Goal: Task Accomplishment & Management: Use online tool/utility

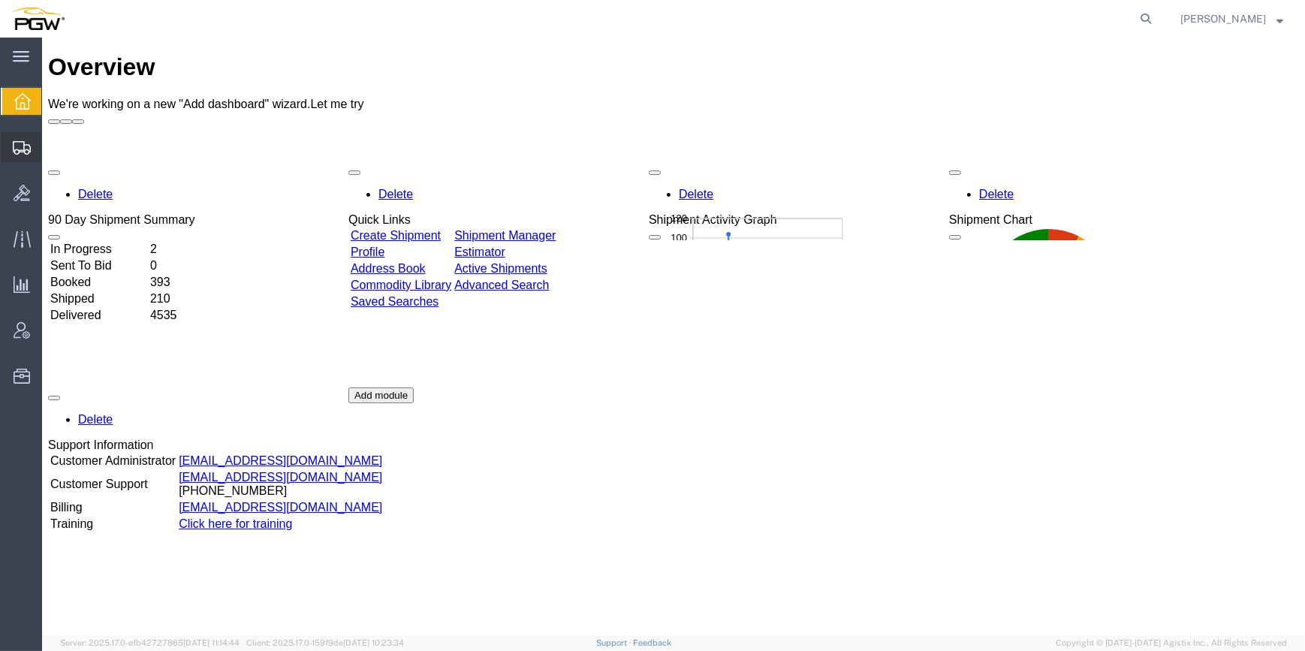
click at [0, 0] on span "Shipment Manager" at bounding box center [0, 0] width 0 height 0
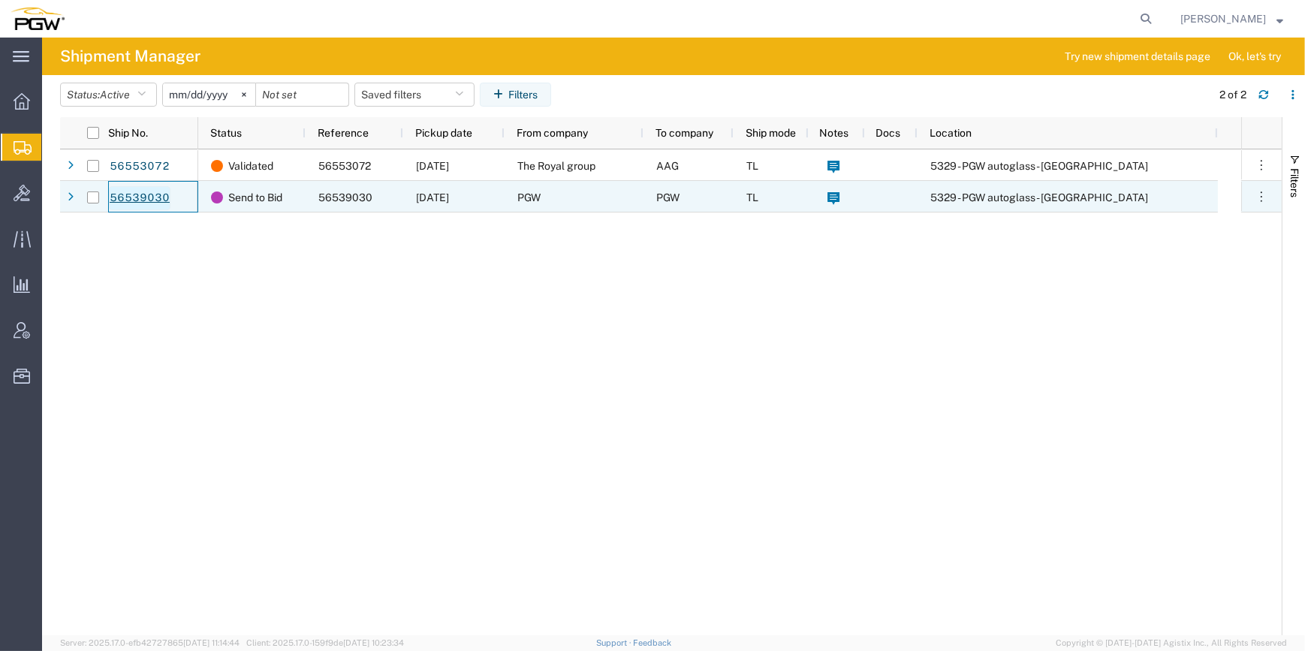
click at [164, 200] on link "56539030" at bounding box center [140, 198] width 62 height 24
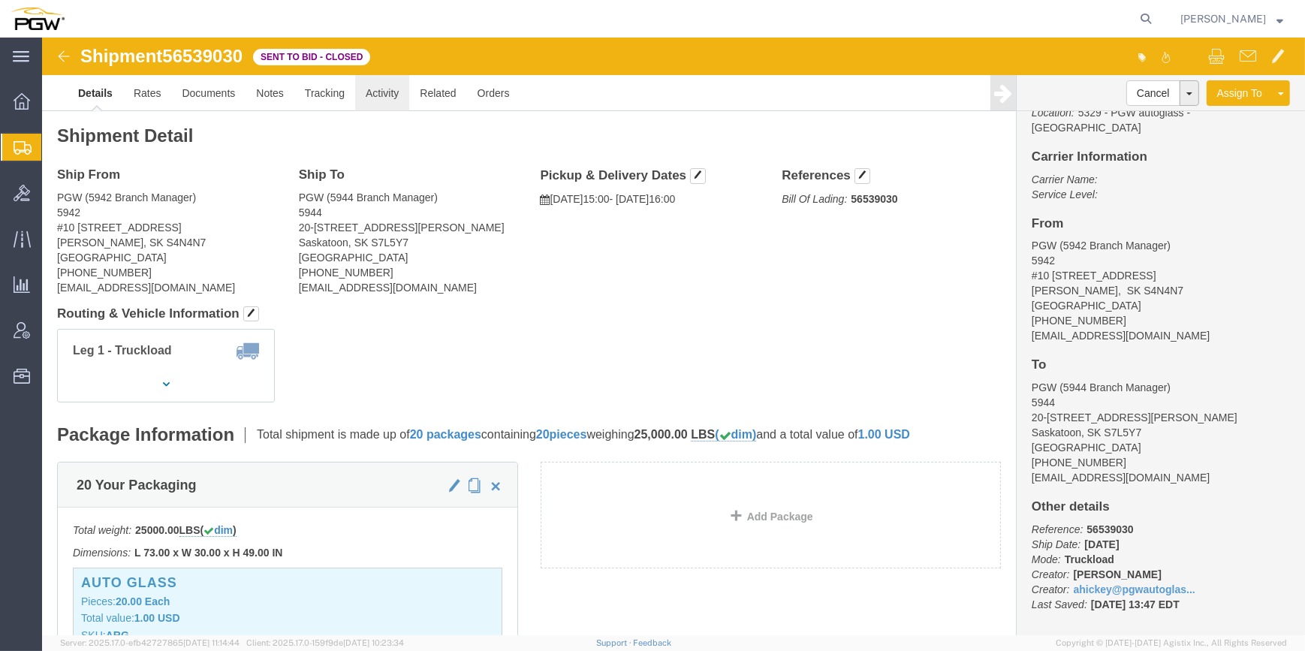
click link "Activity"
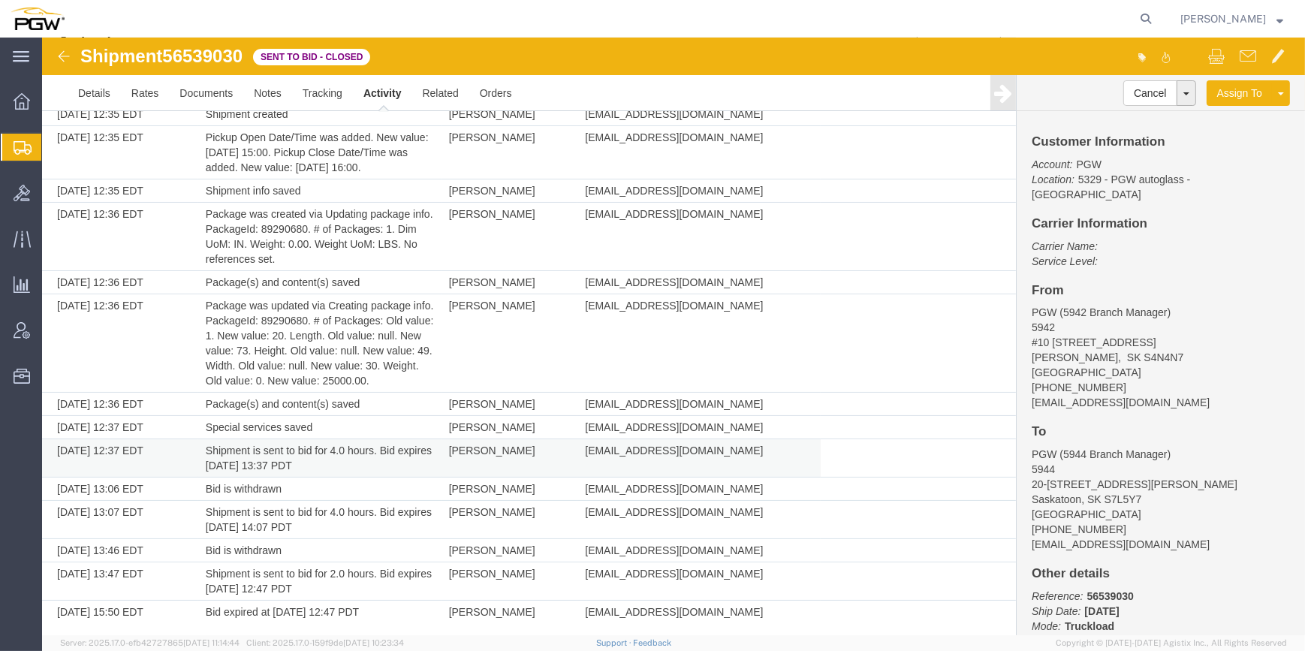
scroll to position [96, 0]
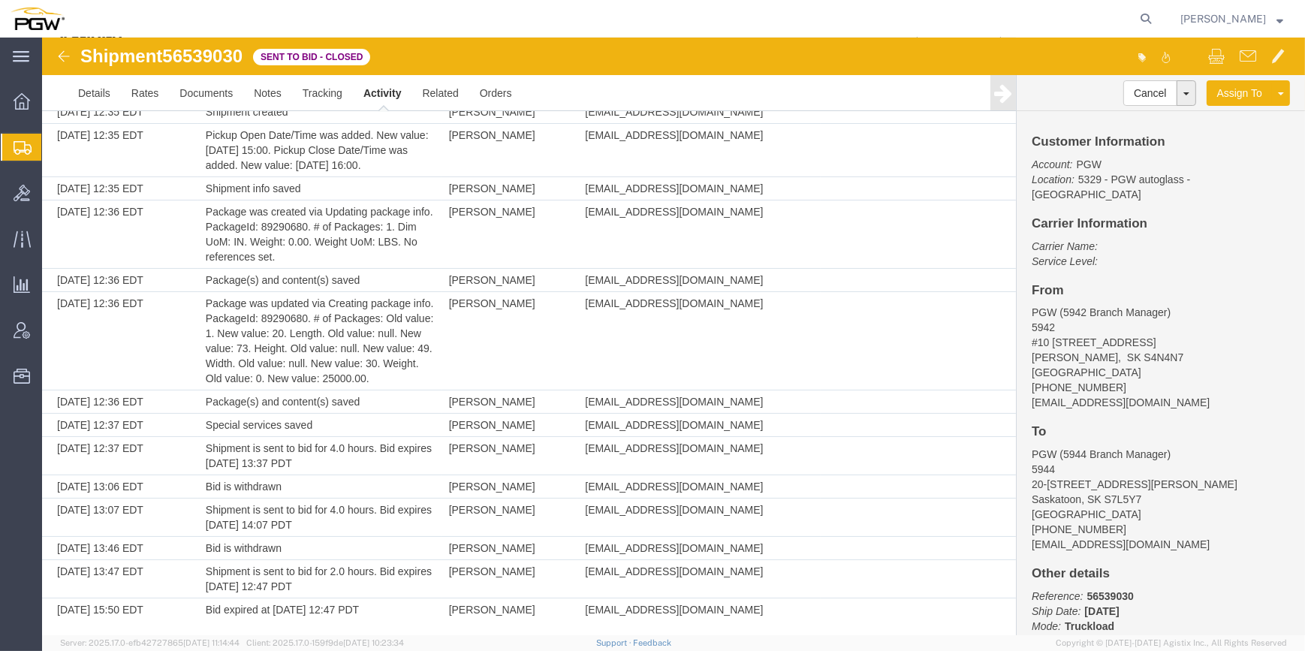
click at [62, 53] on img at bounding box center [64, 56] width 18 height 18
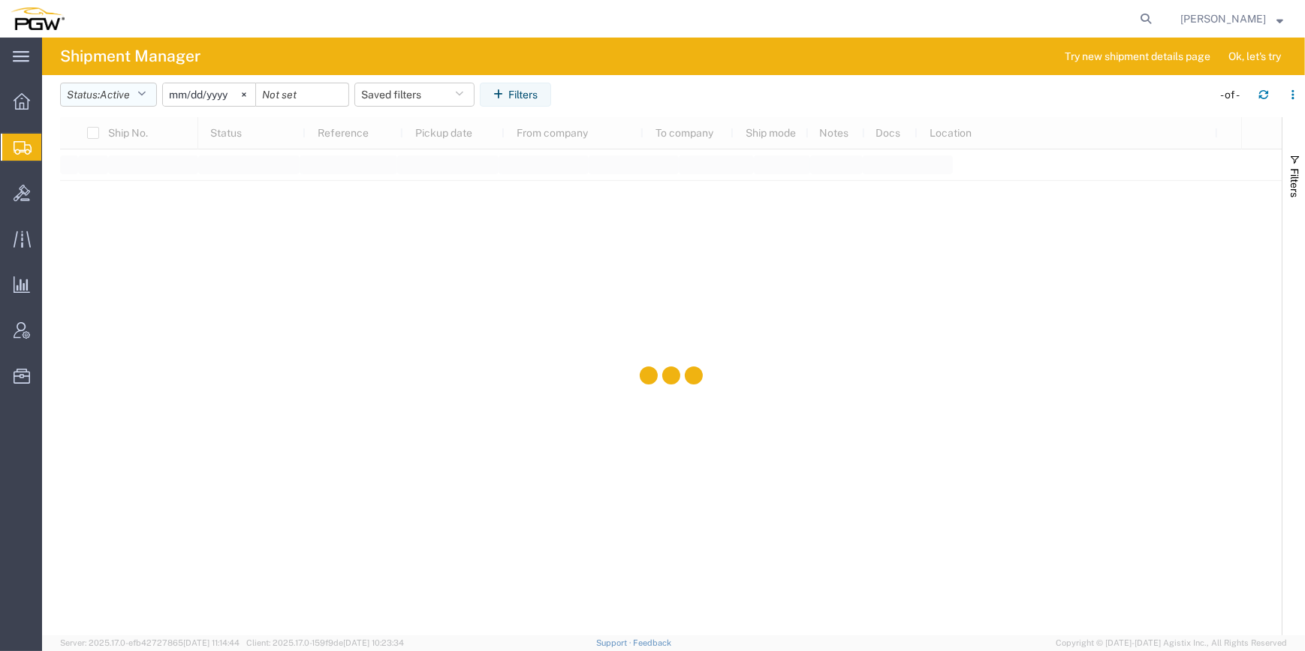
click at [137, 97] on button "Status: Active" at bounding box center [108, 95] width 97 height 24
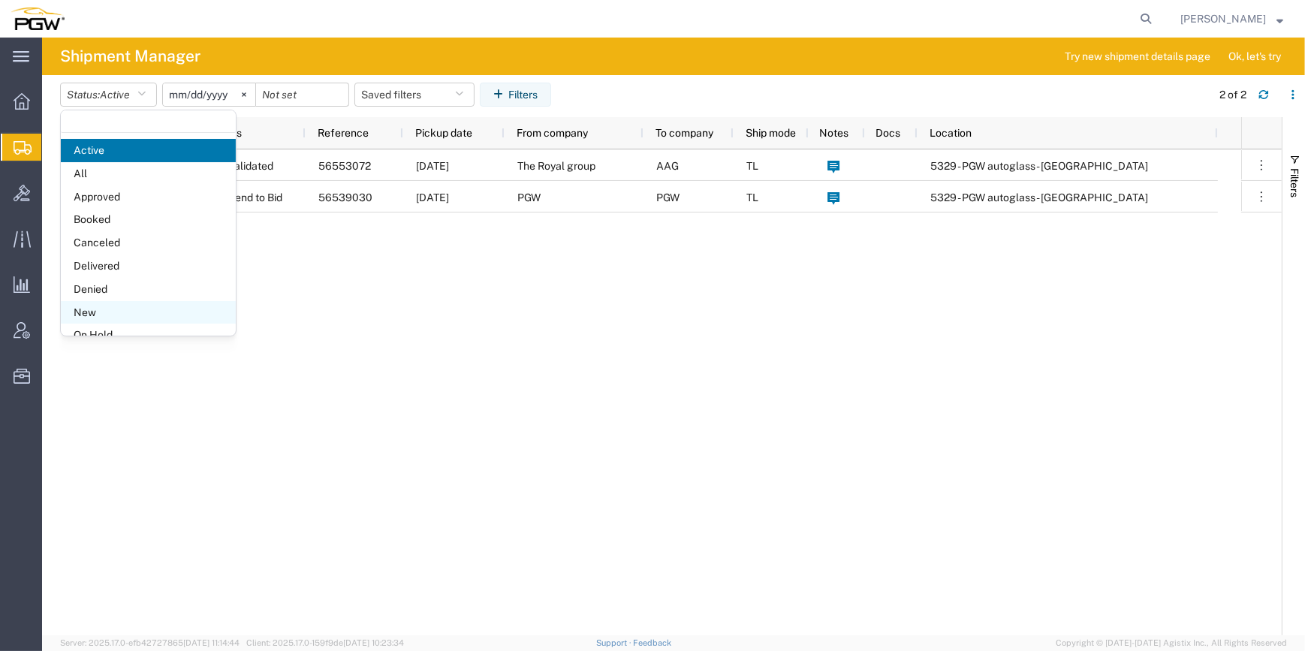
click at [99, 304] on span "New" at bounding box center [148, 312] width 175 height 23
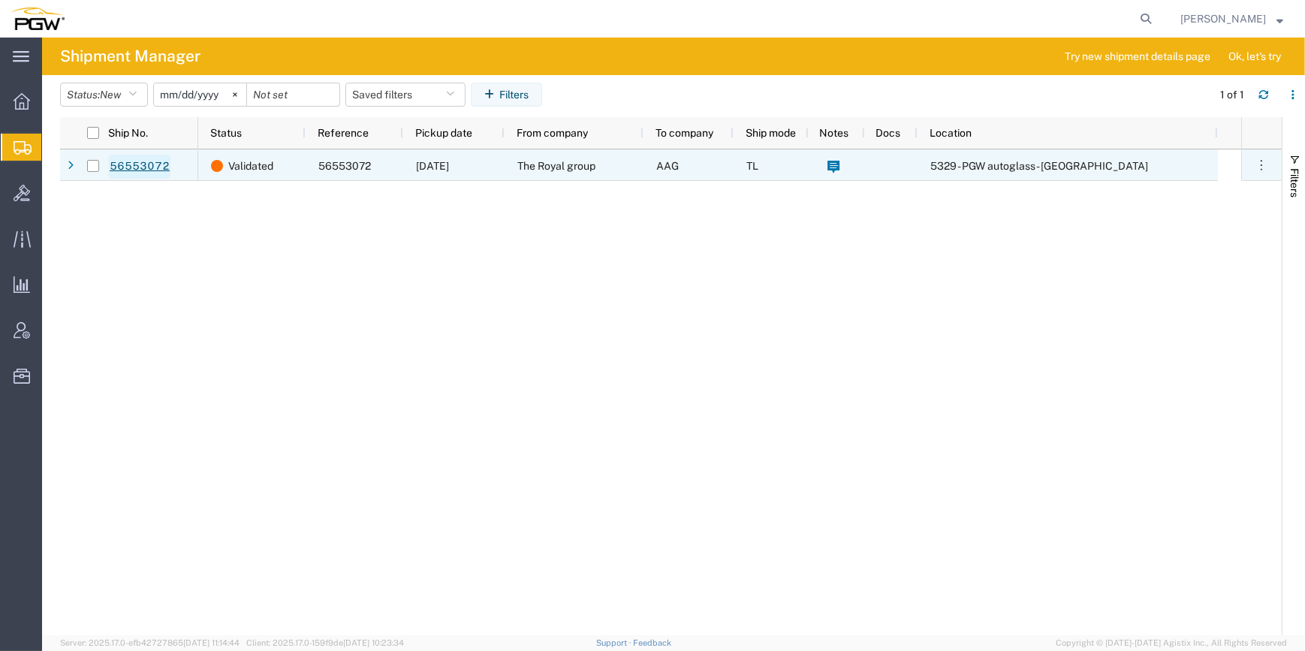
click at [145, 164] on link "56553072" at bounding box center [140, 167] width 62 height 24
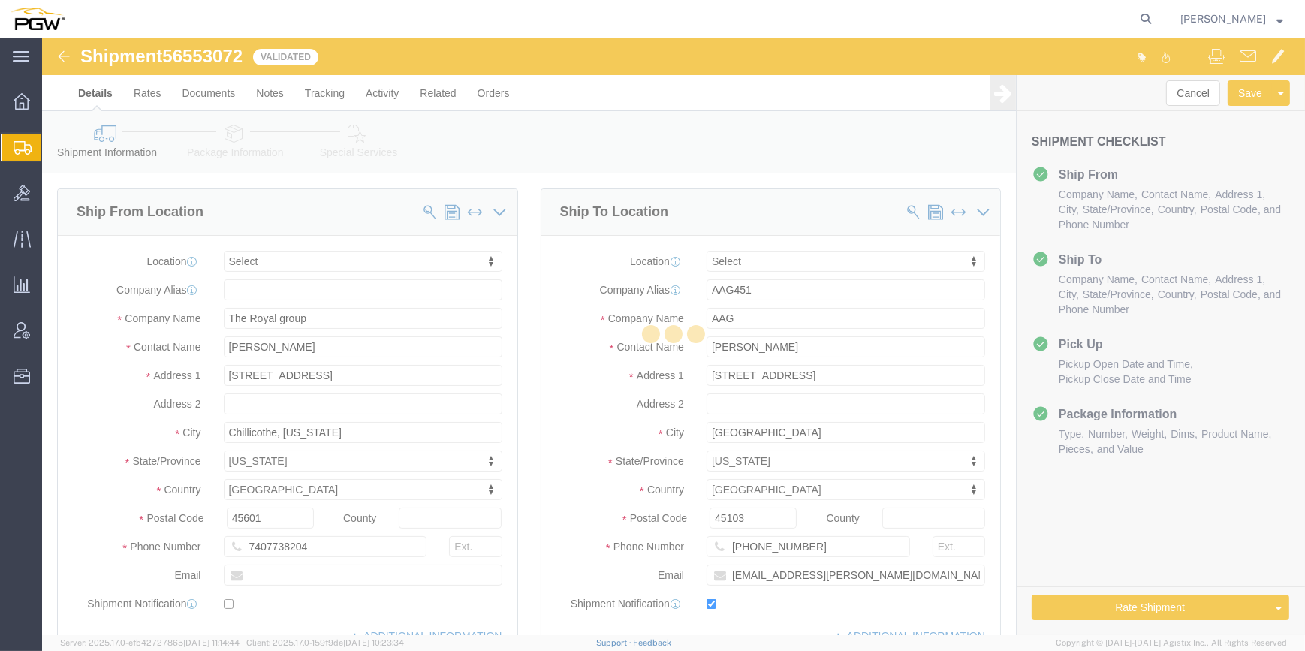
select select
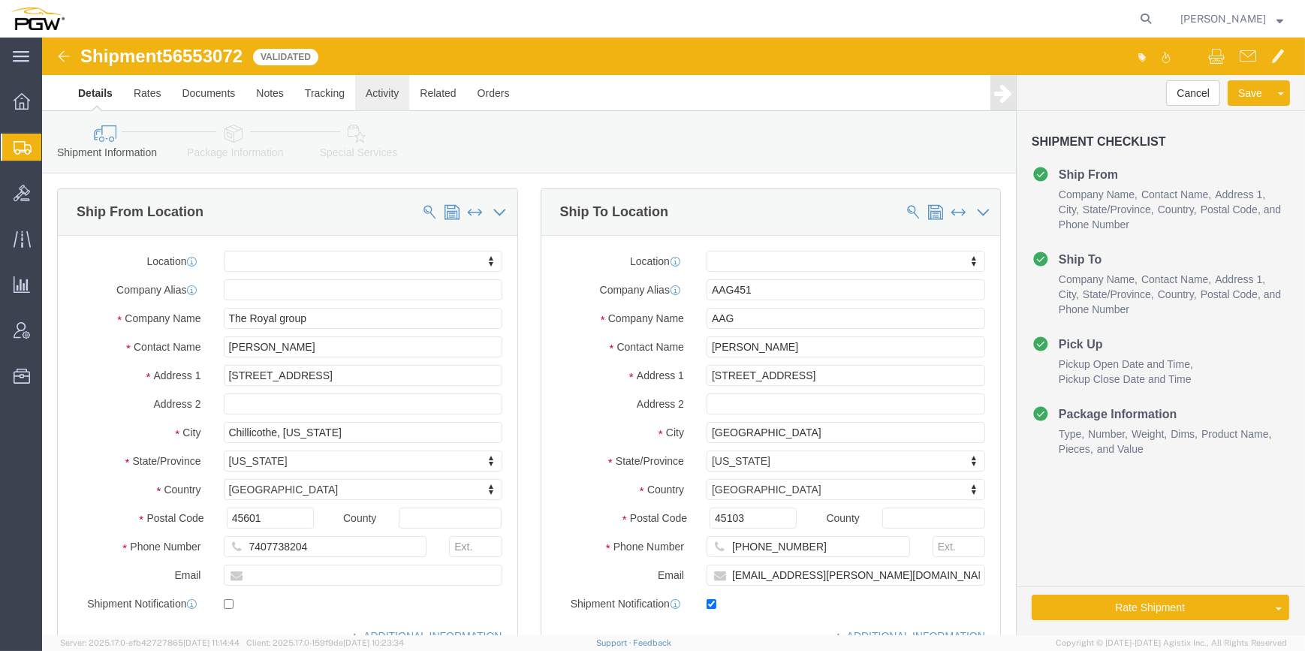
click link "Activity"
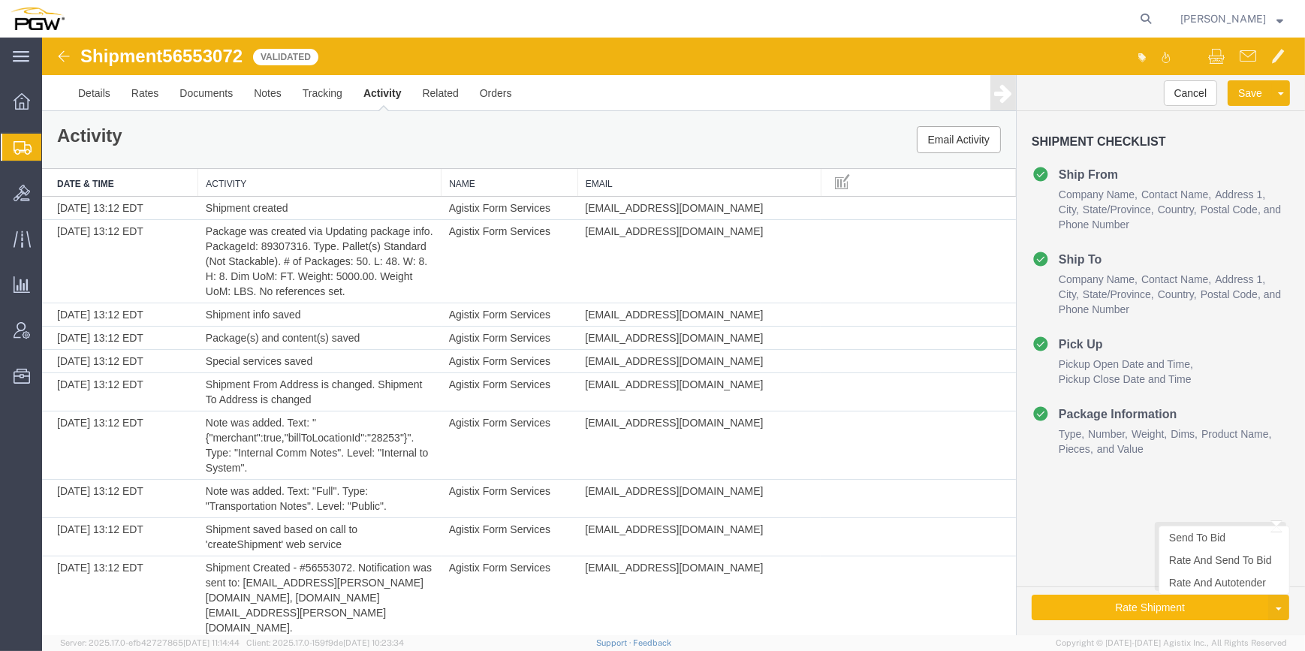
click at [1179, 610] on button "Rate Shipment" at bounding box center [1150, 608] width 236 height 26
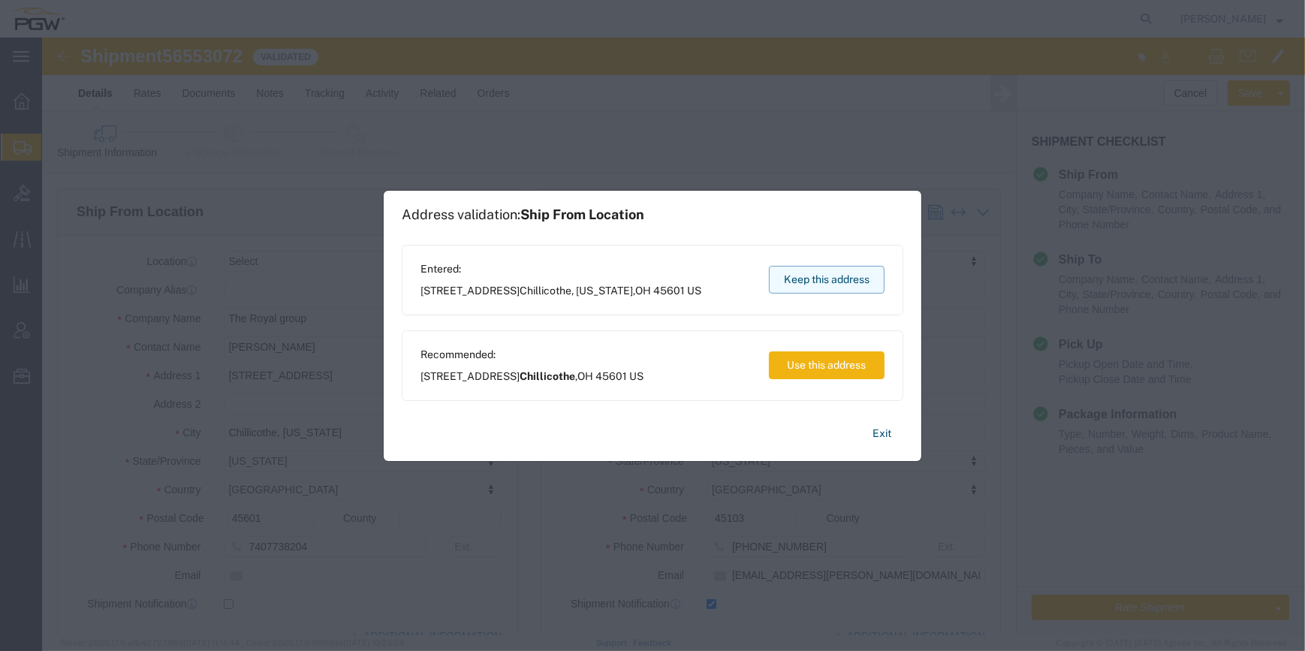
click at [839, 284] on button "Keep this address" at bounding box center [827, 280] width 116 height 28
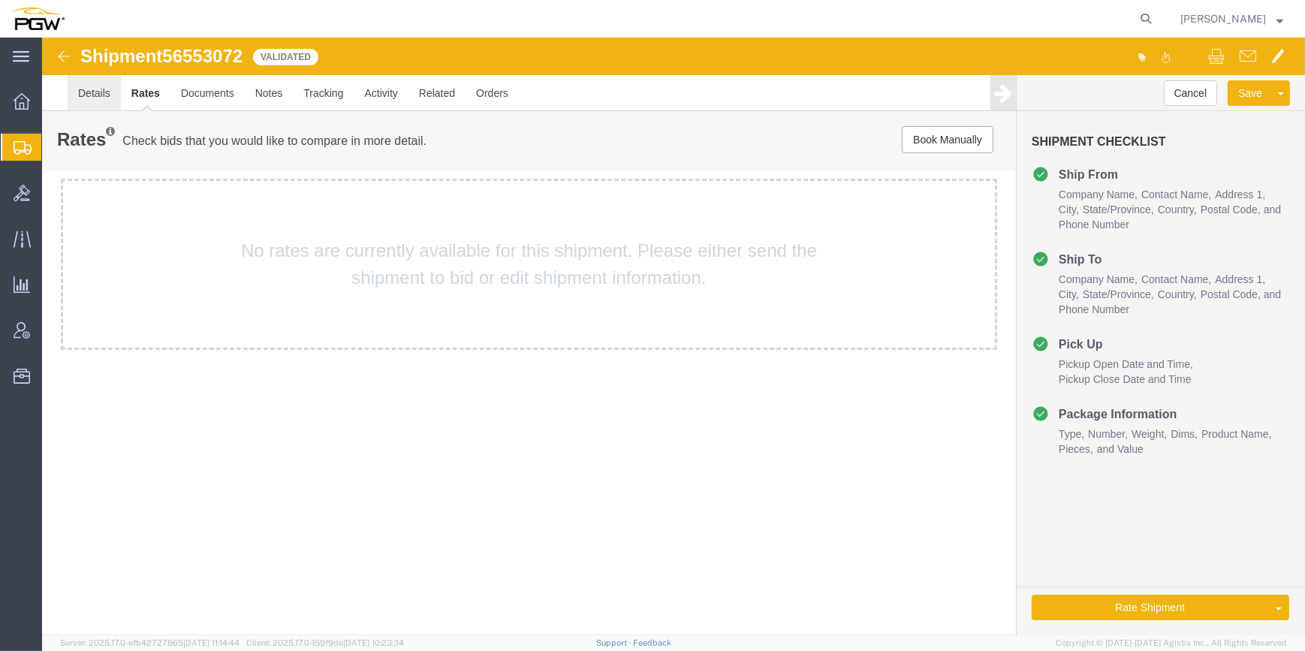
click at [86, 92] on link "Details" at bounding box center [94, 93] width 53 height 36
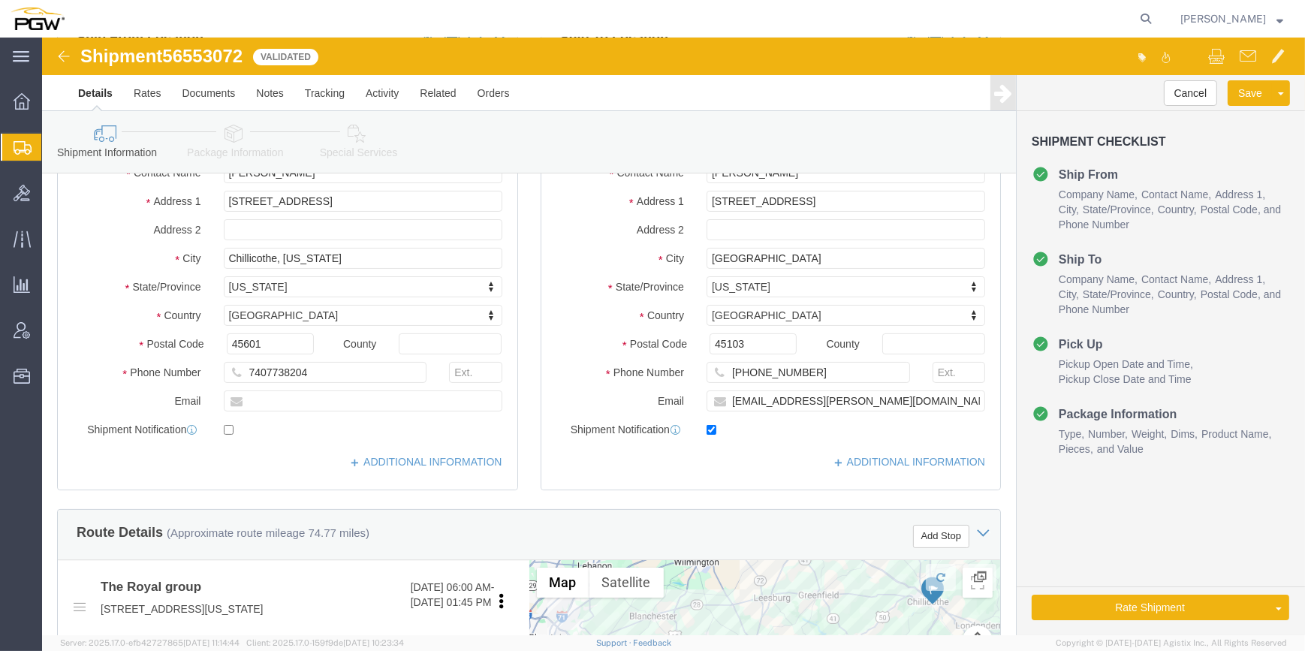
scroll to position [108, 0]
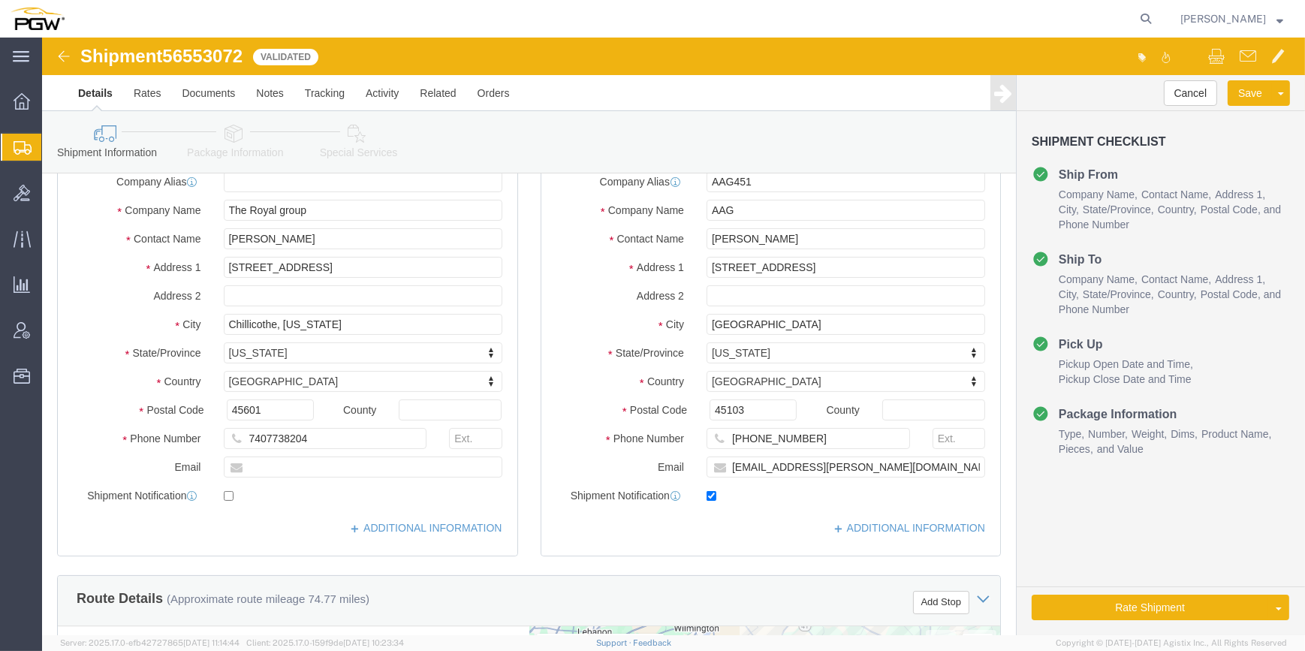
click icon
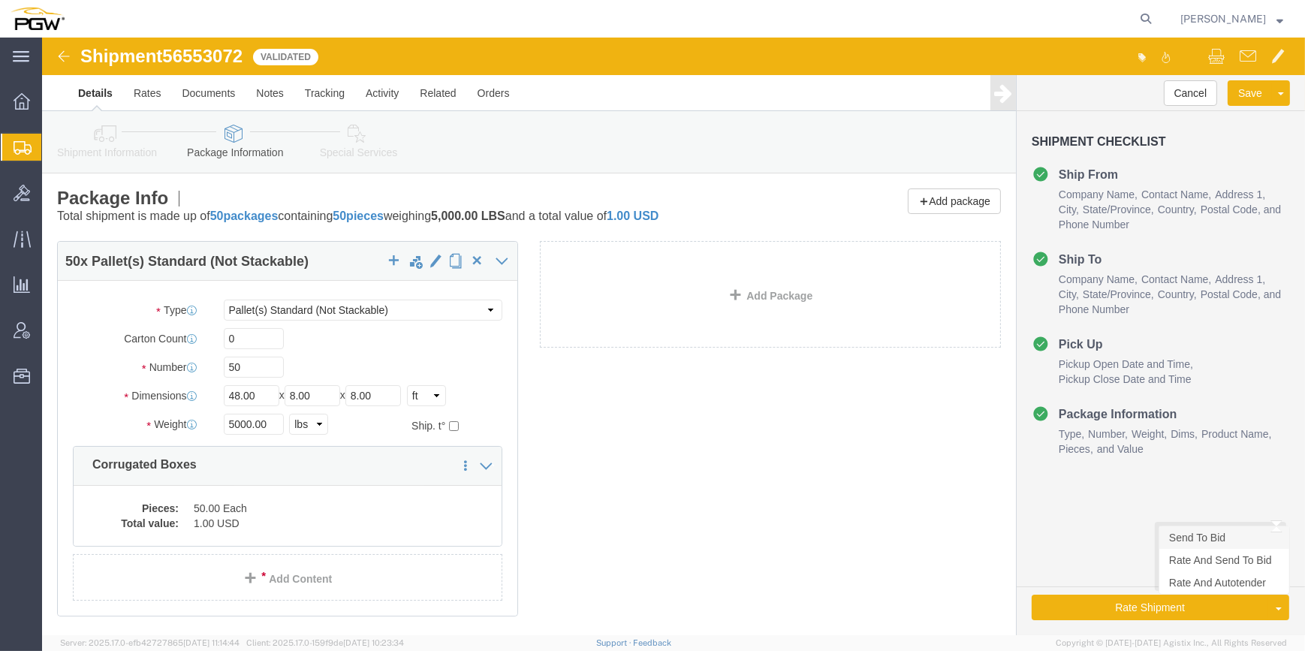
click link "Send To Bid"
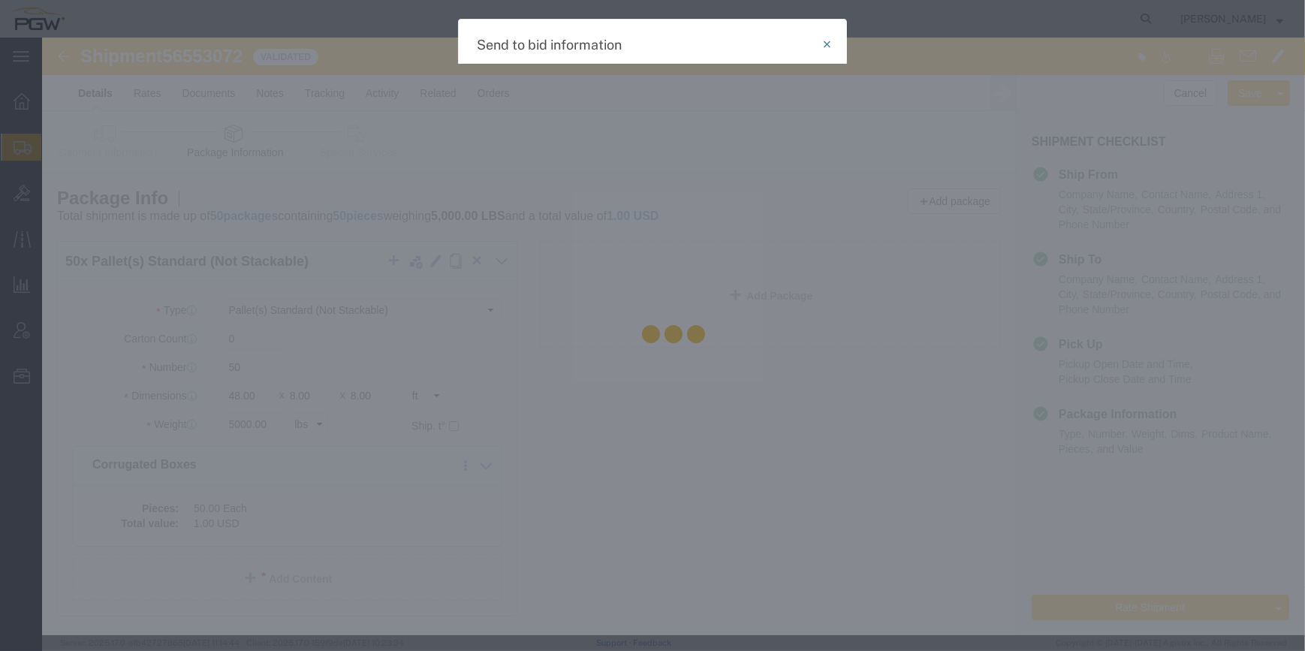
select select "TL"
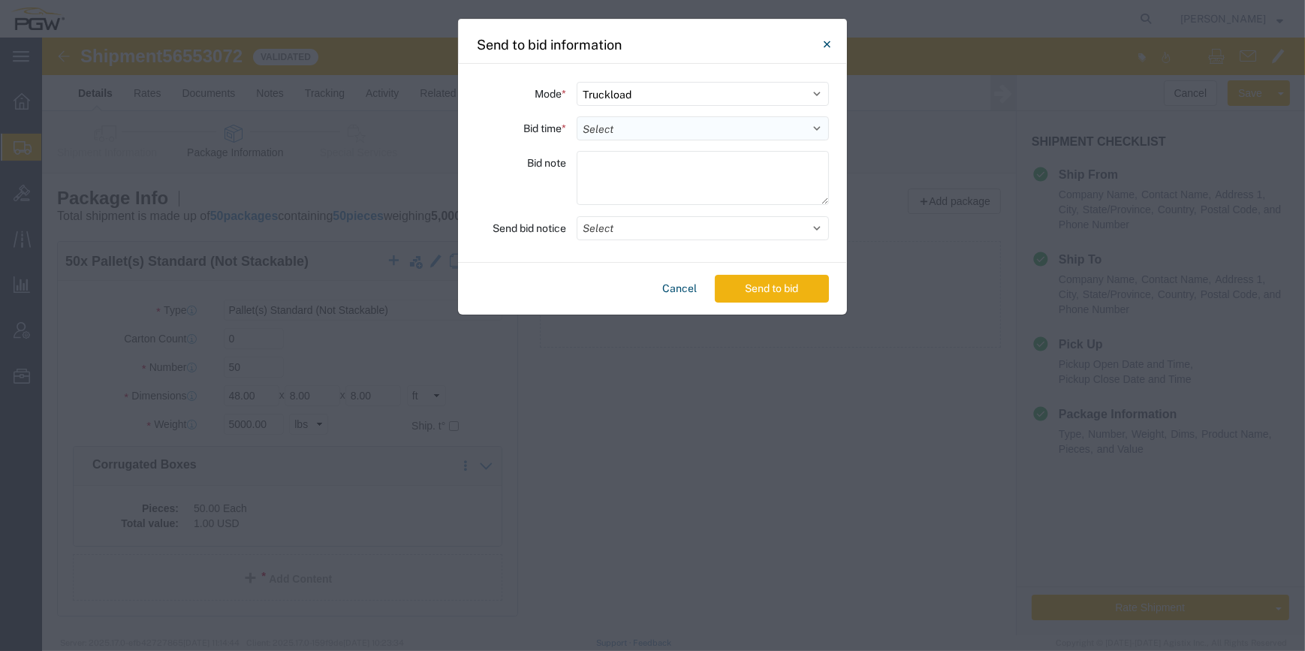
click at [762, 128] on select "Select 30 Min (Rush) 1 Hour (Rush) 2 Hours (Rush) 4 Hours (Rush) 8 Hours (Rush)…" at bounding box center [703, 128] width 252 height 24
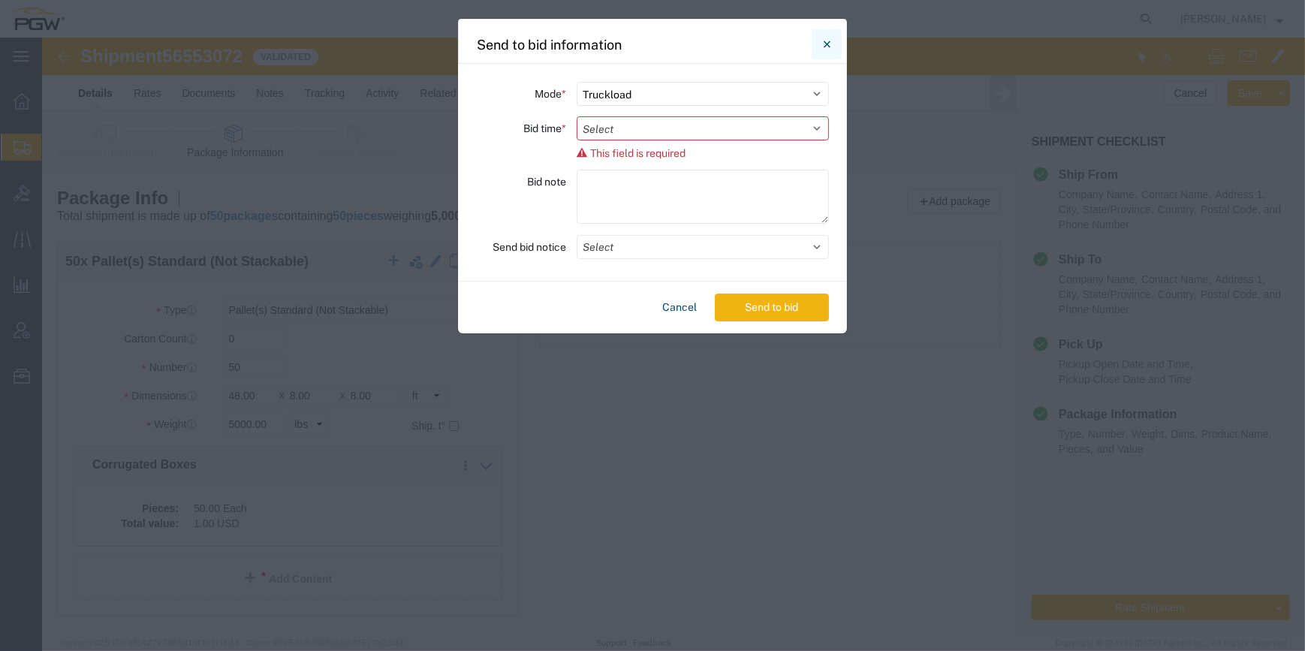
click at [830, 46] on icon "Close" at bounding box center [827, 44] width 7 height 18
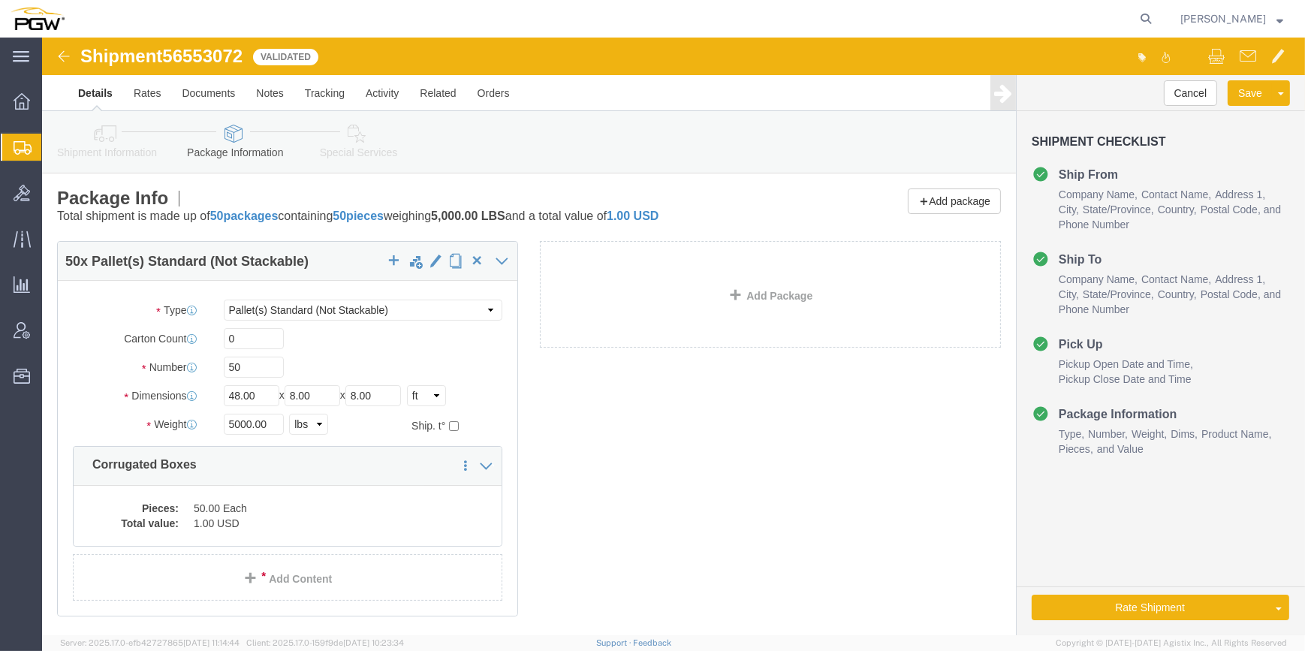
click icon
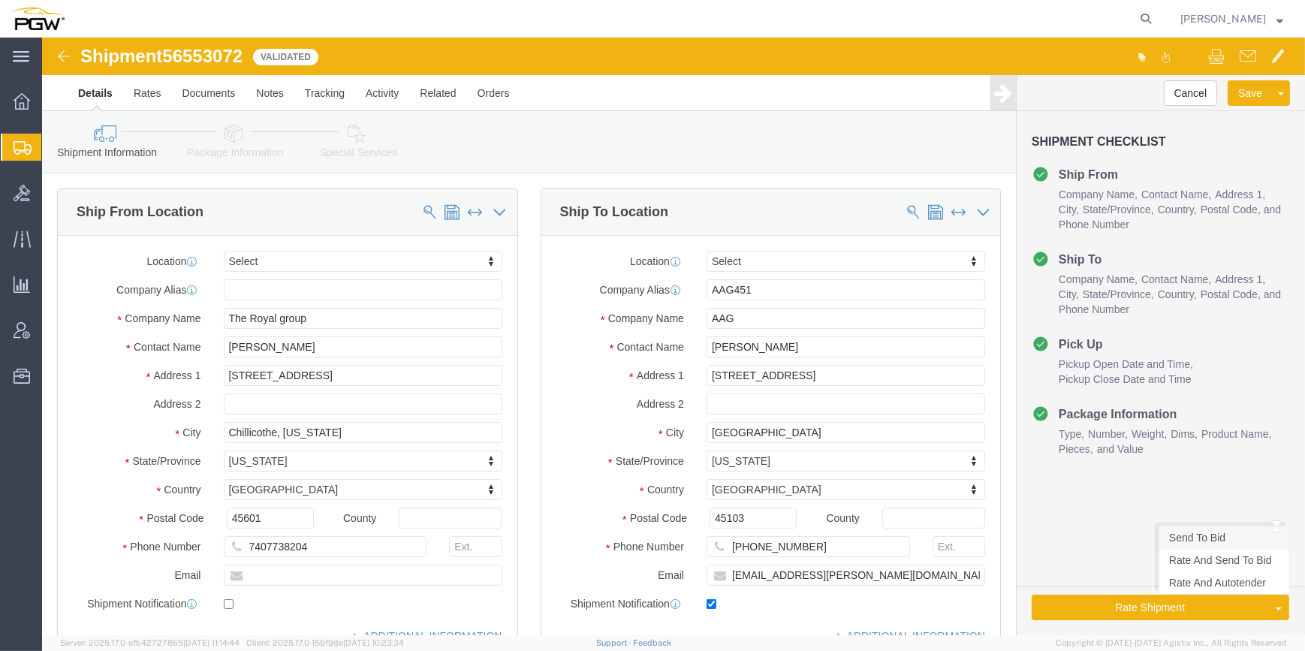
click link "Send To Bid"
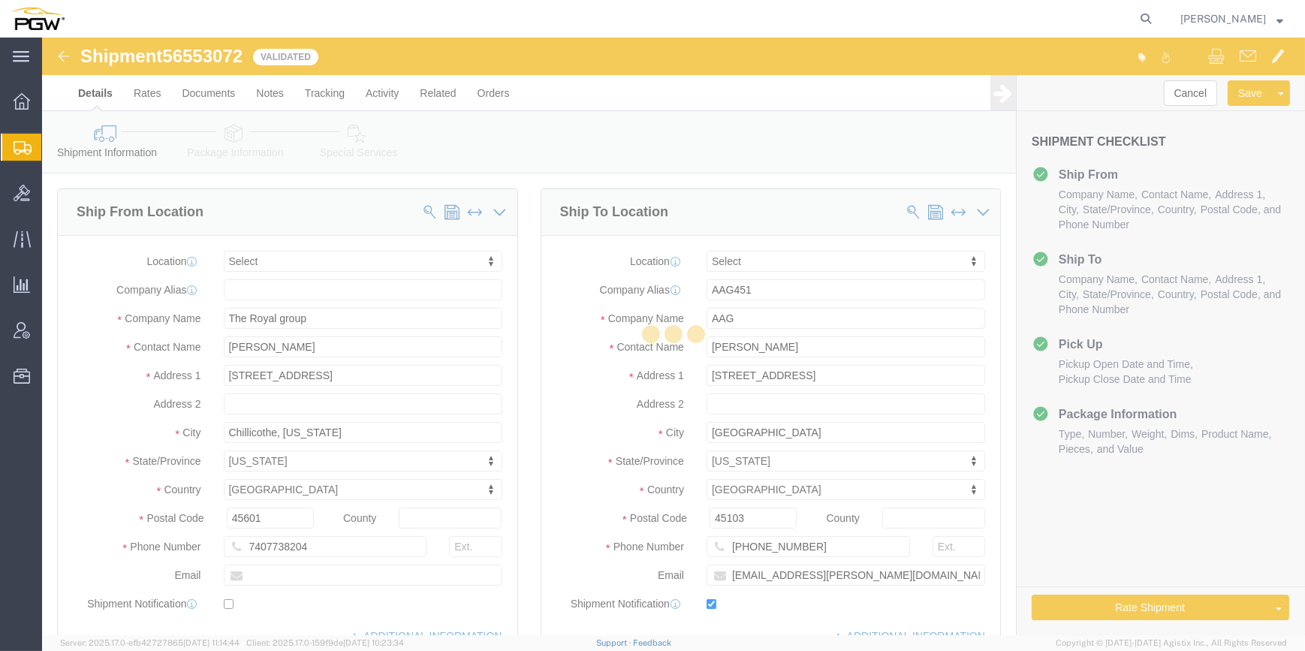
select select "TL"
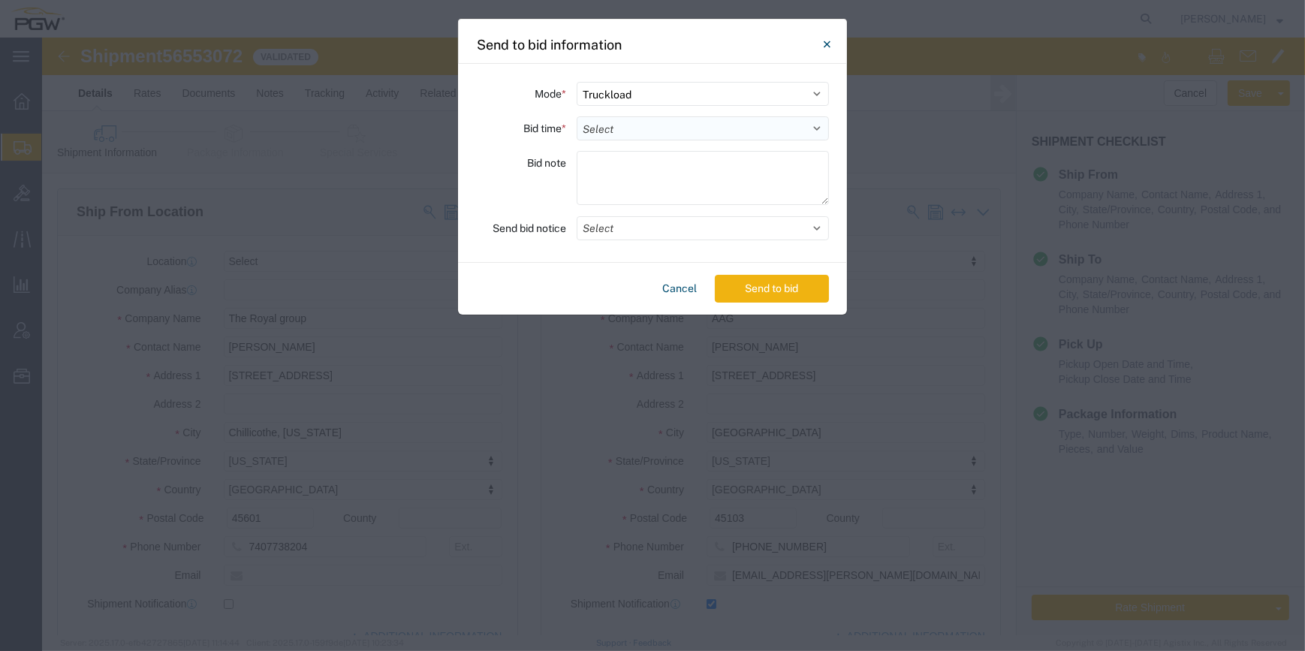
click at [665, 128] on select "Select 30 Min (Rush) 1 Hour (Rush) 2 Hours (Rush) 4 Hours (Rush) 8 Hours (Rush)…" at bounding box center [703, 128] width 252 height 24
select select "24"
click at [577, 116] on select "Select 30 Min (Rush) 1 Hour (Rush) 2 Hours (Rush) 4 Hours (Rush) 8 Hours (Rush)…" at bounding box center [703, 128] width 252 height 24
click at [787, 294] on button "Send to bid" at bounding box center [772, 289] width 114 height 28
